Goal: Task Accomplishment & Management: Manage account settings

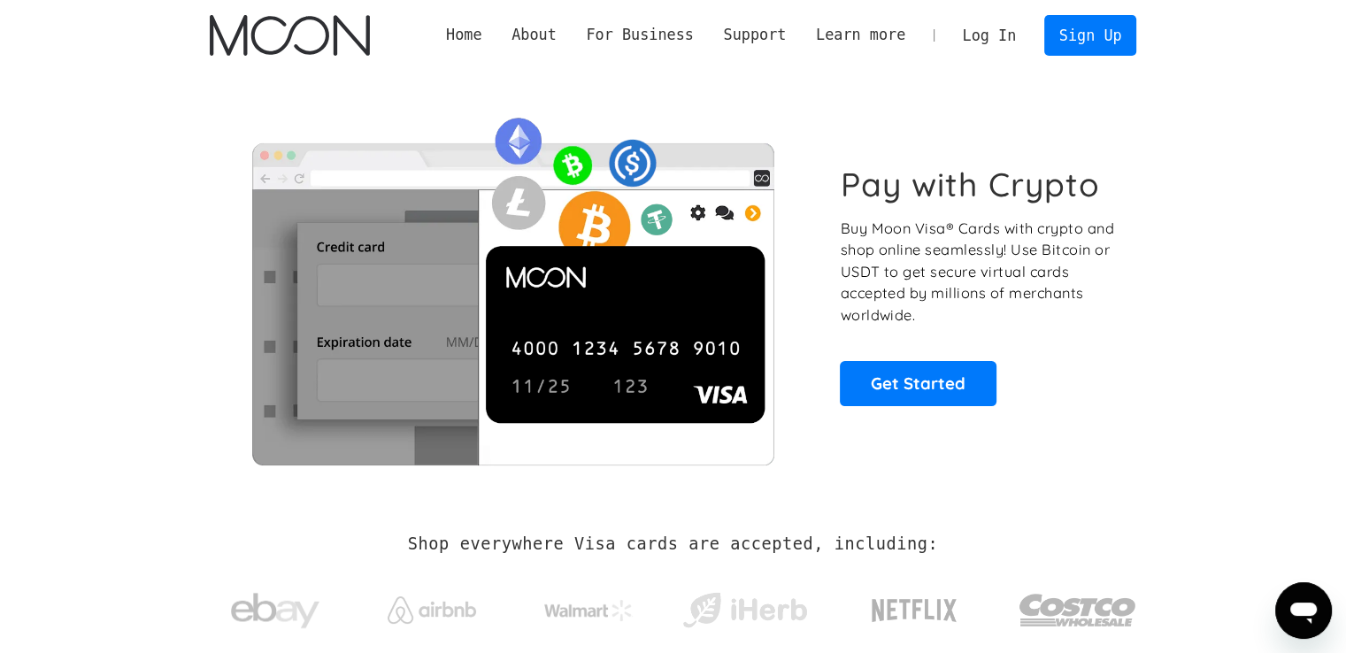
click at [1104, 234] on p "Buy Moon Visa® Cards with crypto and shop online seamlessly! Use Bitcoin or USD…" at bounding box center [978, 272] width 277 height 109
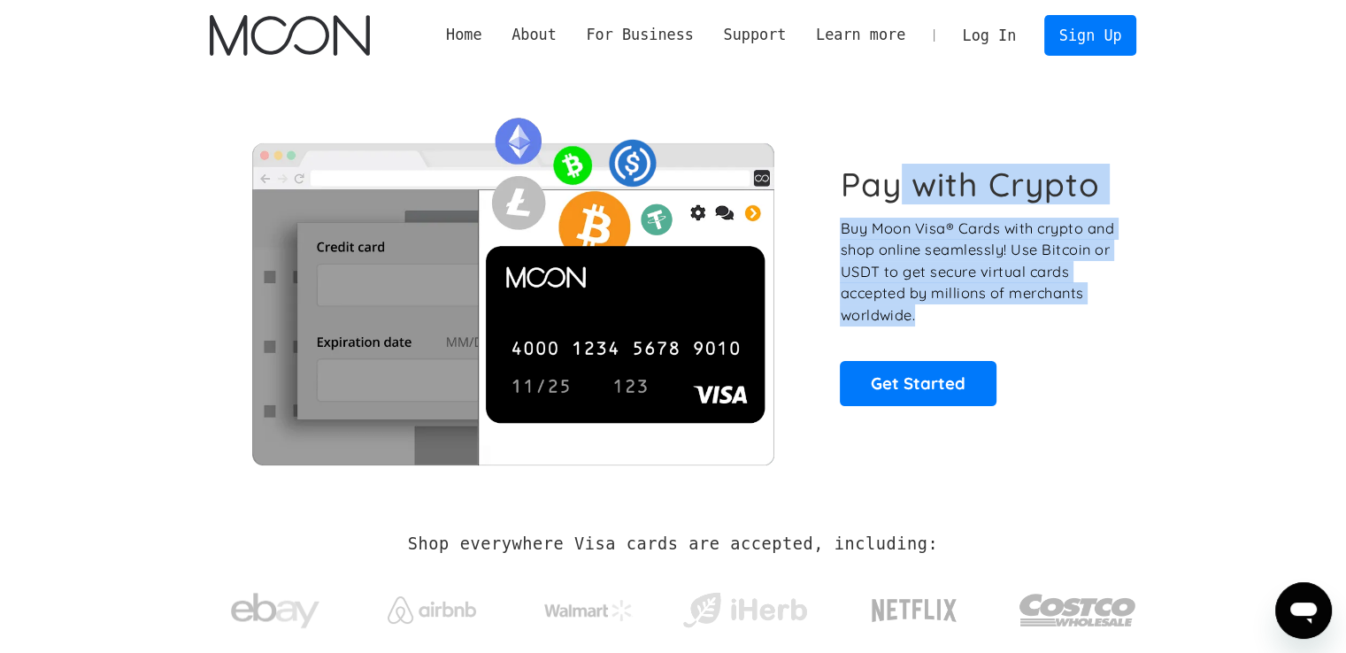
drag, startPoint x: 896, startPoint y: 183, endPoint x: 1103, endPoint y: 307, distance: 240.5
click at [1103, 306] on div "Pay with Crypto Buy Moon Visa® Cards with crypto and shop online seamlessly! Us…" at bounding box center [978, 285] width 277 height 241
click at [1103, 307] on p "Buy Moon Visa® Cards with crypto and shop online seamlessly! Use Bitcoin or USD…" at bounding box center [978, 272] width 277 height 109
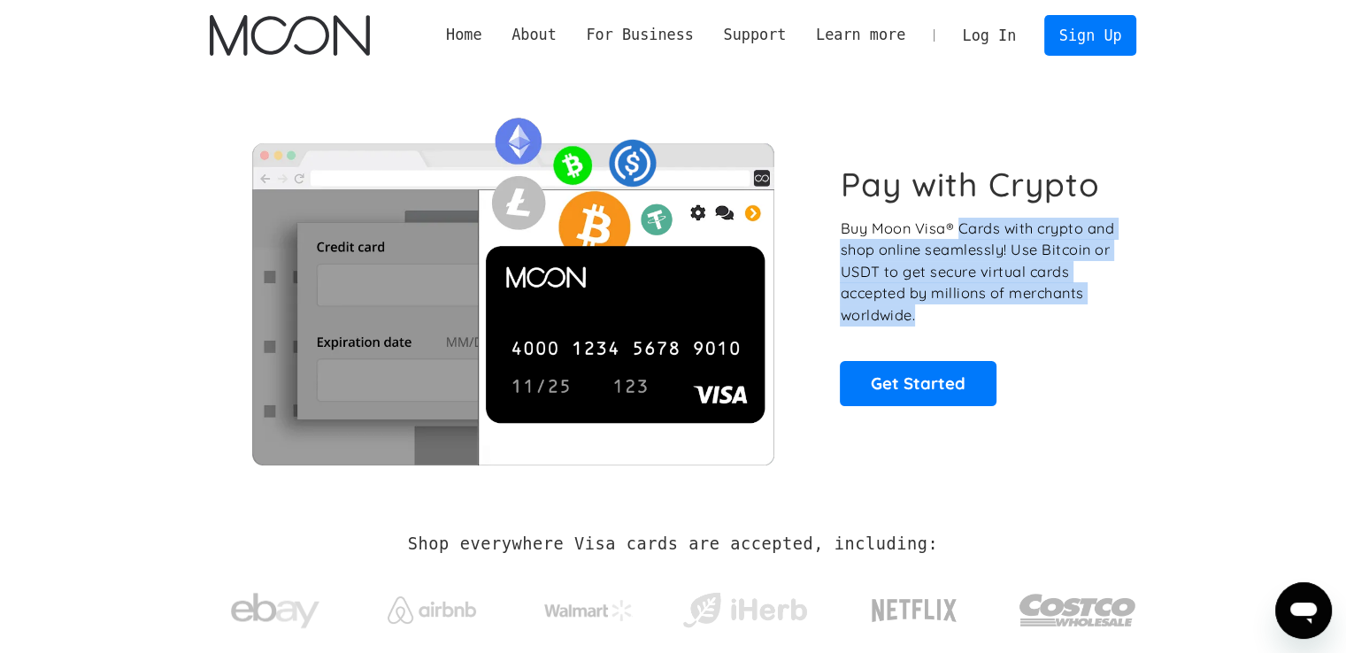
drag, startPoint x: 1050, startPoint y: 325, endPoint x: 957, endPoint y: 234, distance: 129.5
click at [957, 234] on p "Buy Moon Visa® Cards with crypto and shop online seamlessly! Use Bitcoin or USD…" at bounding box center [978, 272] width 277 height 109
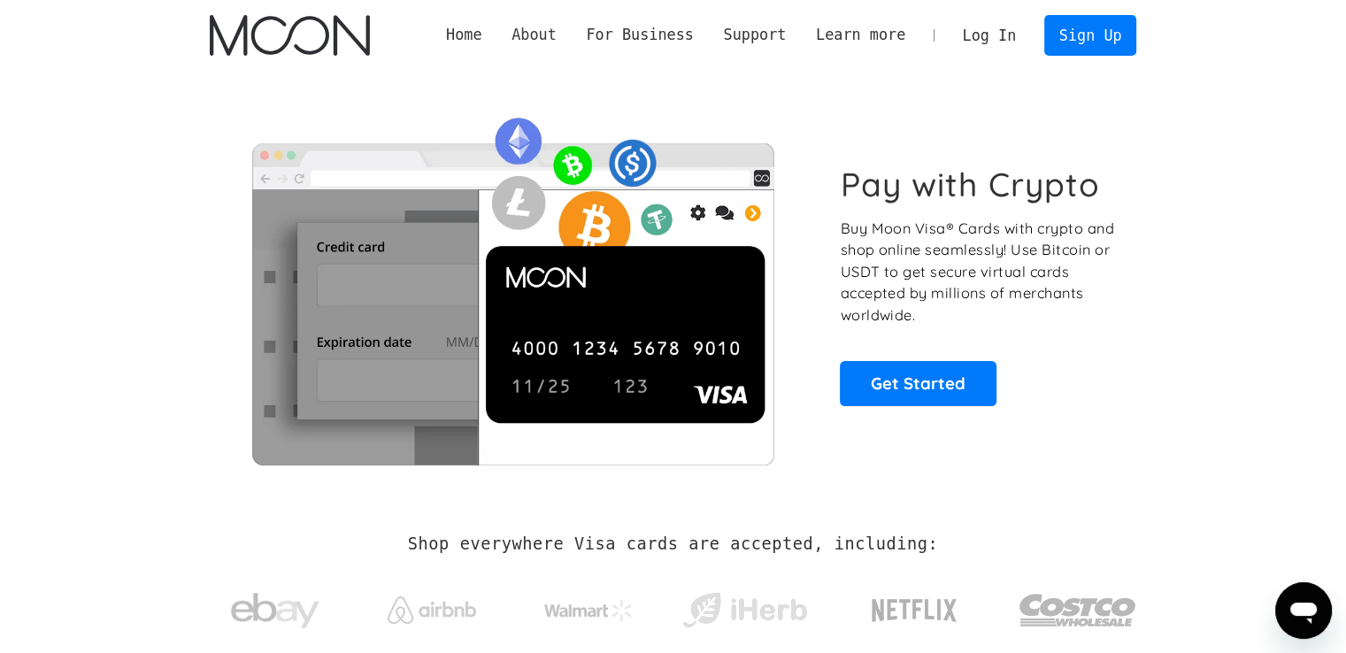
click at [0, 0] on link "About Moon" at bounding box center [0, 0] width 0 height 0
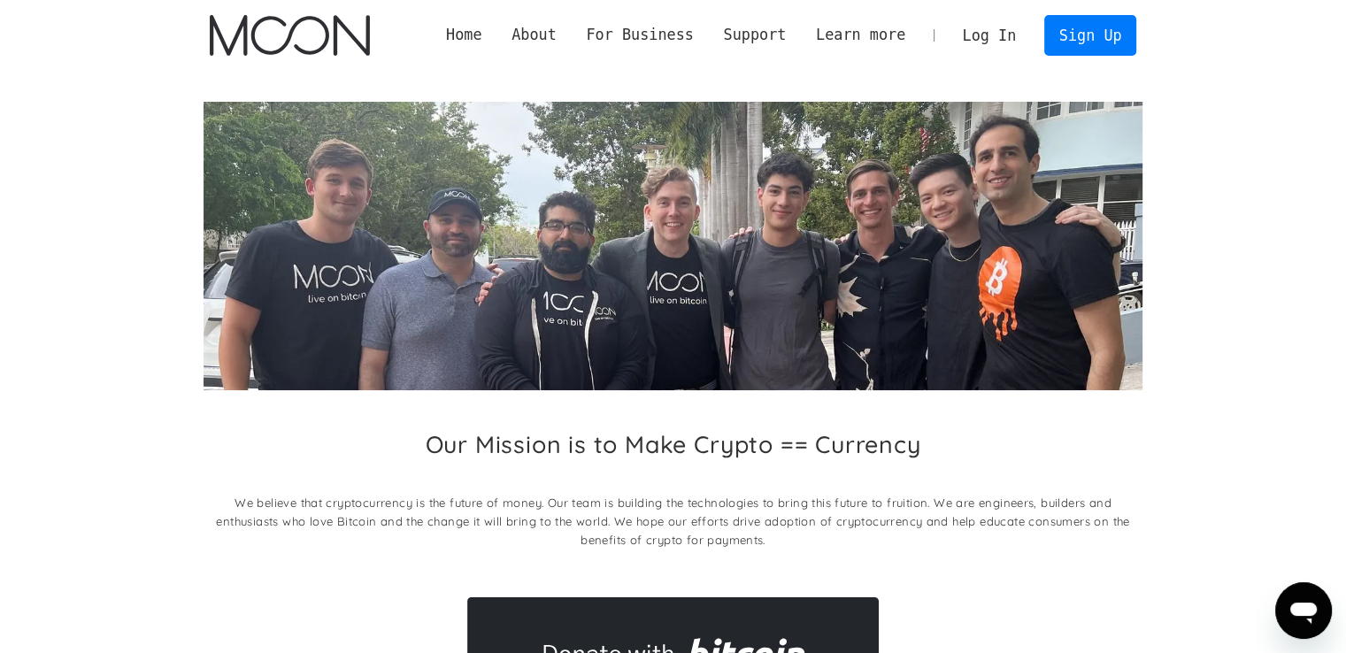
click at [1001, 33] on link "Log In" at bounding box center [989, 35] width 83 height 39
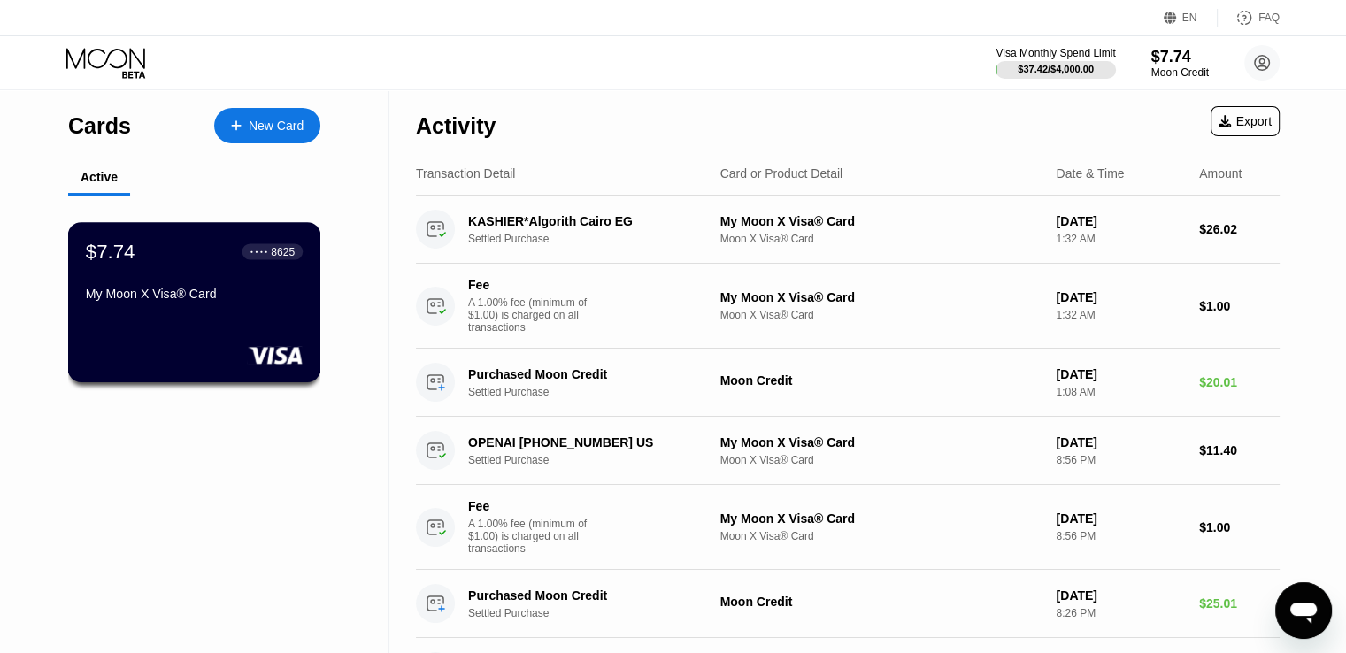
click at [204, 301] on div "My Moon X Visa® Card" at bounding box center [194, 294] width 217 height 14
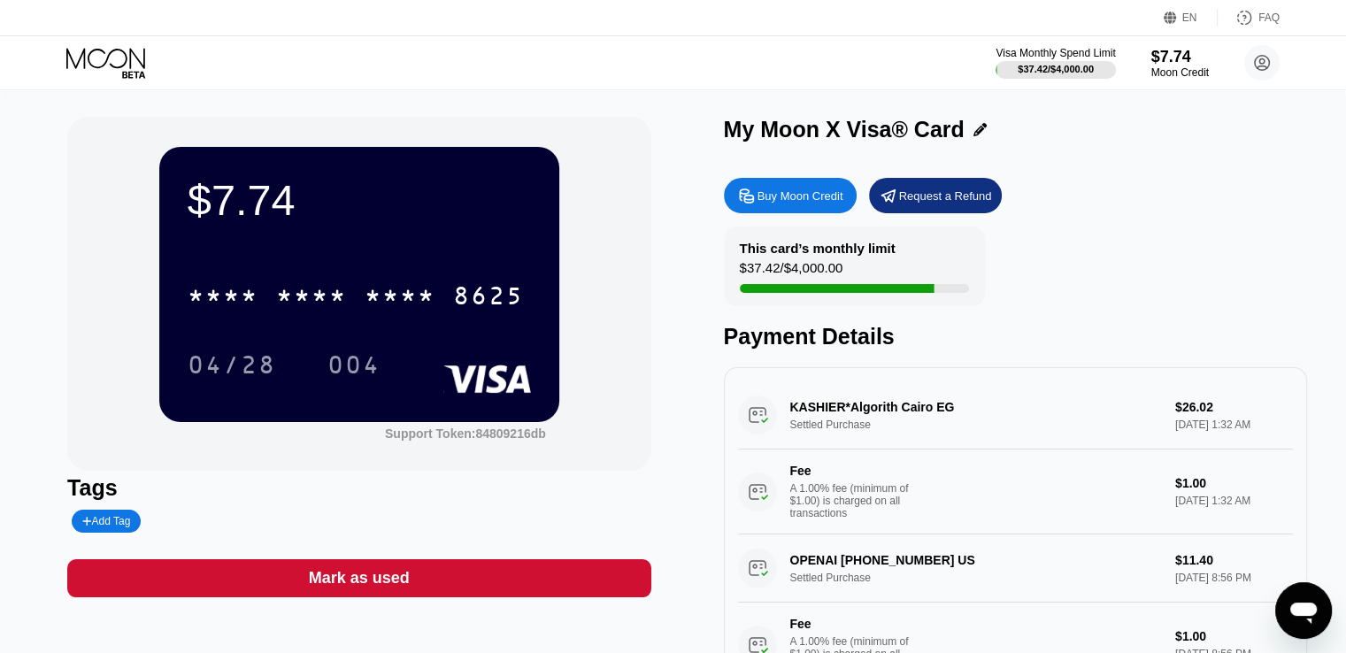
click at [333, 298] on div "* * * *" at bounding box center [311, 298] width 71 height 28
click at [0, 294] on div "$7.74 4513 6500 2362 8625 04/28 004 Support Token: 84809216db Tags Add Tag Mark…" at bounding box center [673, 405] width 1346 height 631
click at [292, 204] on div "$7.74" at bounding box center [359, 200] width 343 height 50
click at [242, 196] on div "$7.74" at bounding box center [359, 200] width 343 height 50
click at [1257, 265] on div "This card’s monthly limit $42.82 / $4,000.00 Payment Details" at bounding box center [1015, 288] width 583 height 123
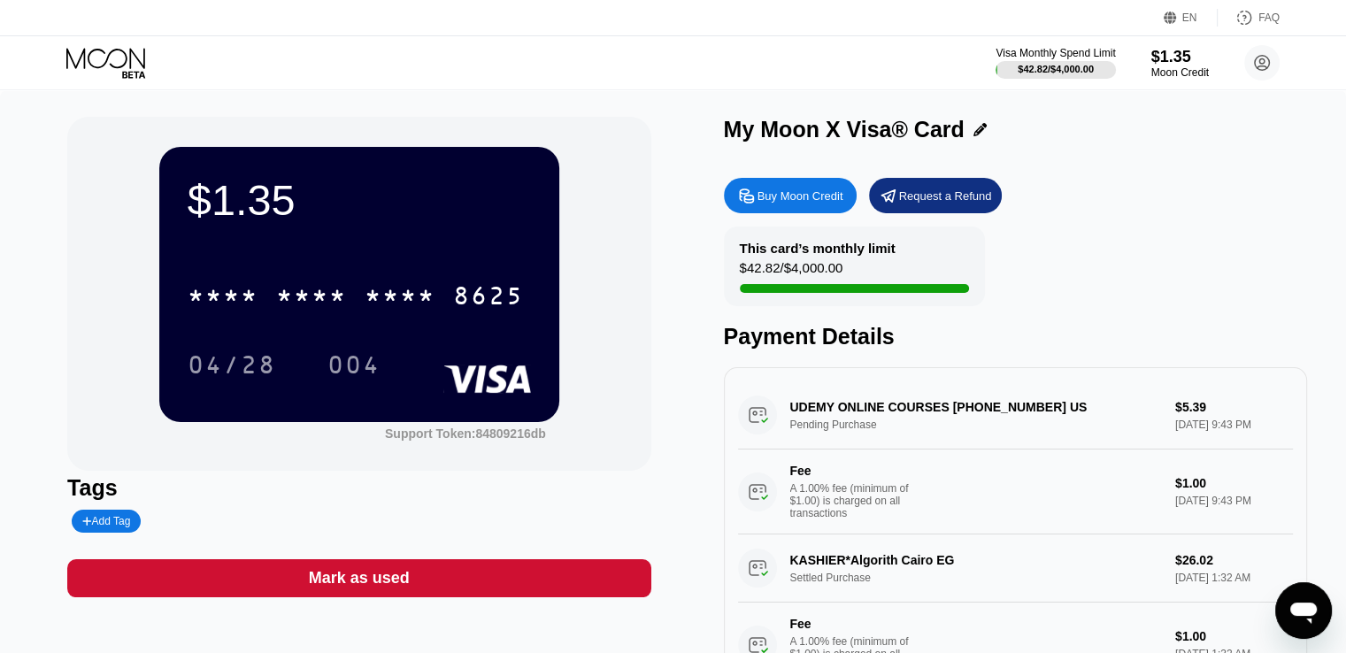
drag, startPoint x: 724, startPoint y: 272, endPoint x: 888, endPoint y: 270, distance: 164.6
click at [888, 270] on div "This card’s monthly limit $42.82 / $4,000.00" at bounding box center [854, 267] width 261 height 80
drag, startPoint x: 770, startPoint y: 249, endPoint x: 952, endPoint y: 294, distance: 187.8
click at [952, 294] on div "This card’s monthly limit $42.82 / $4,000.00" at bounding box center [854, 267] width 261 height 80
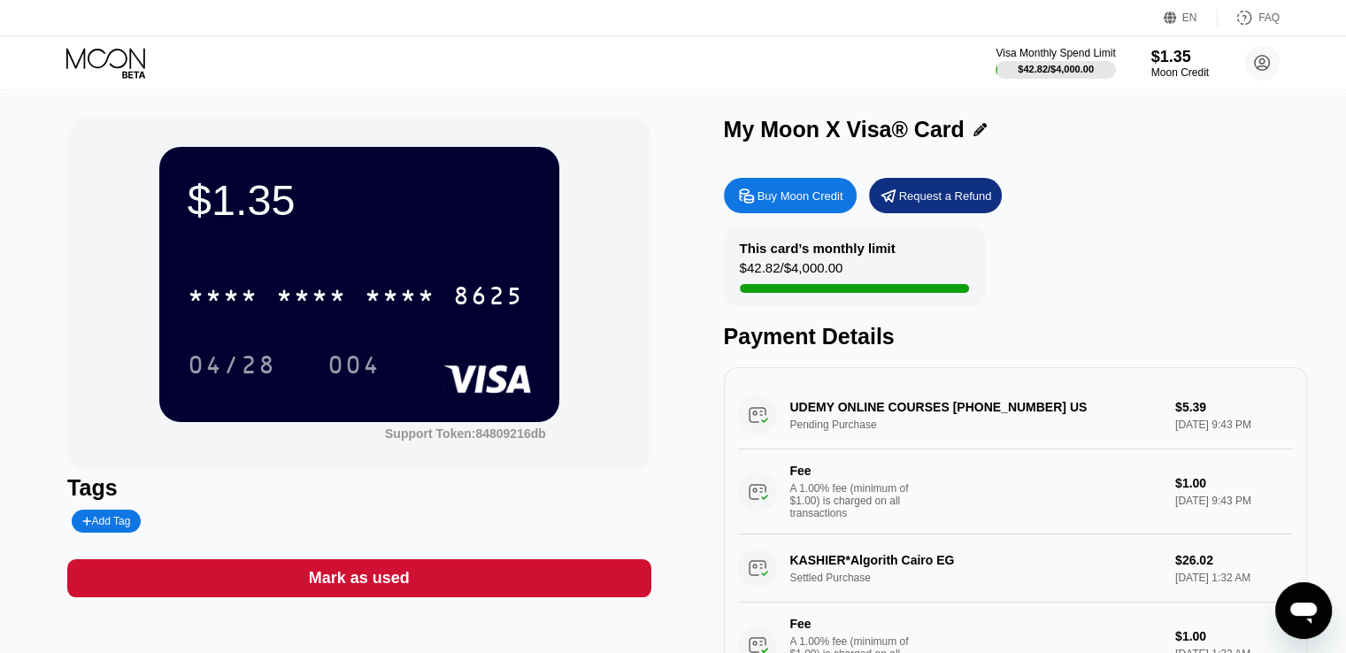
drag, startPoint x: 864, startPoint y: 281, endPoint x: 745, endPoint y: 248, distance: 123.0
click at [746, 249] on div "This card’s monthly limit $42.82 / $4,000.00" at bounding box center [854, 267] width 261 height 80
drag, startPoint x: 761, startPoint y: 252, endPoint x: 839, endPoint y: 281, distance: 83.2
click at [825, 288] on div "This card’s monthly limit $42.82 / $4,000.00" at bounding box center [854, 267] width 261 height 80
drag, startPoint x: 820, startPoint y: 281, endPoint x: 747, endPoint y: 281, distance: 73.5
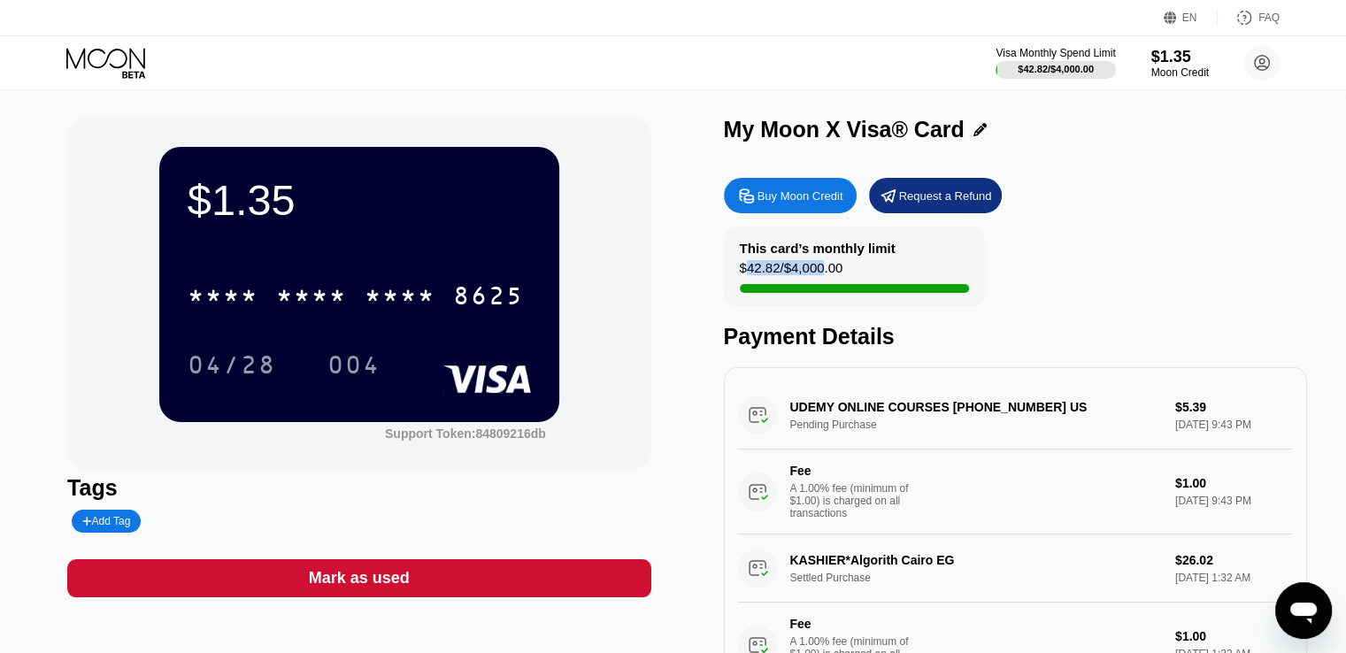
click at [748, 281] on div "$42.82 / $4,000.00" at bounding box center [792, 272] width 104 height 24
click at [747, 281] on div "$42.82 / $4,000.00" at bounding box center [792, 272] width 104 height 24
drag, startPoint x: 1043, startPoint y: 405, endPoint x: 1075, endPoint y: 405, distance: 31.9
click at [1075, 405] on div "UDEMY ONLINE COURSES +18888385432 US Pending Purchase $5.39 Sep 20, 2025 9:43 P…" at bounding box center [1015, 457] width 555 height 153
